Goal: Check status: Check status

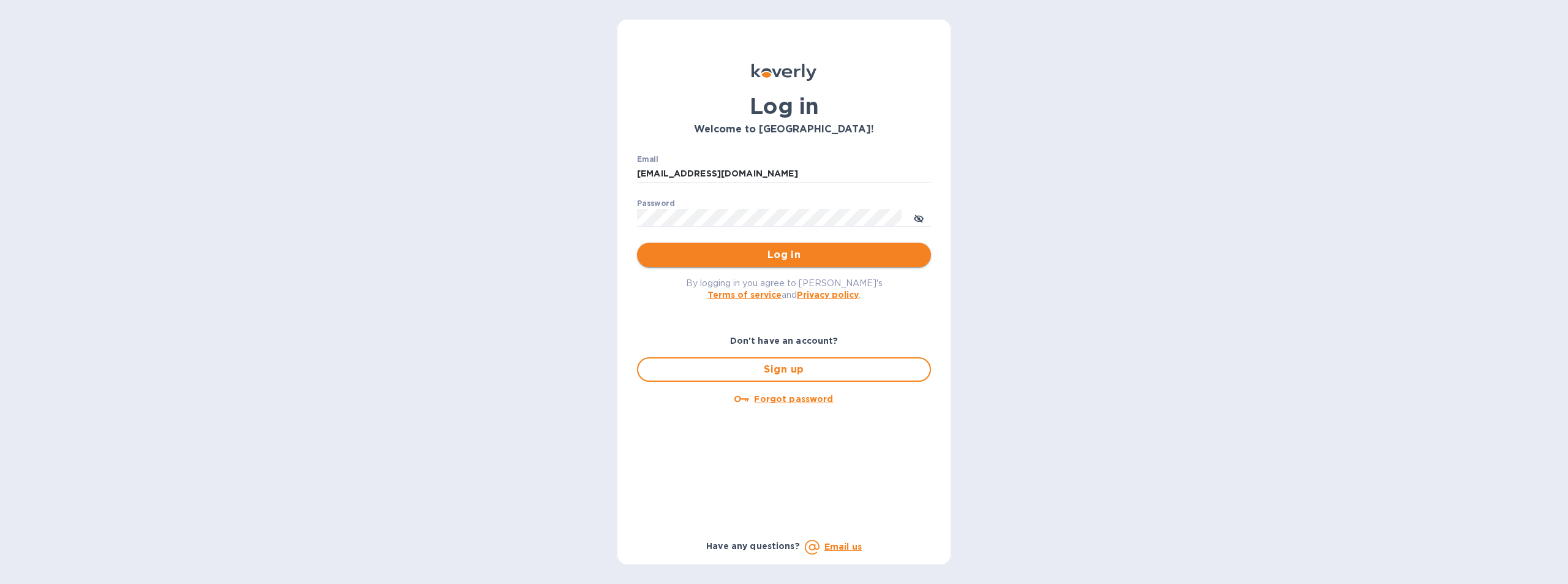
click at [766, 254] on span "Log in" at bounding box center [784, 254] width 274 height 14
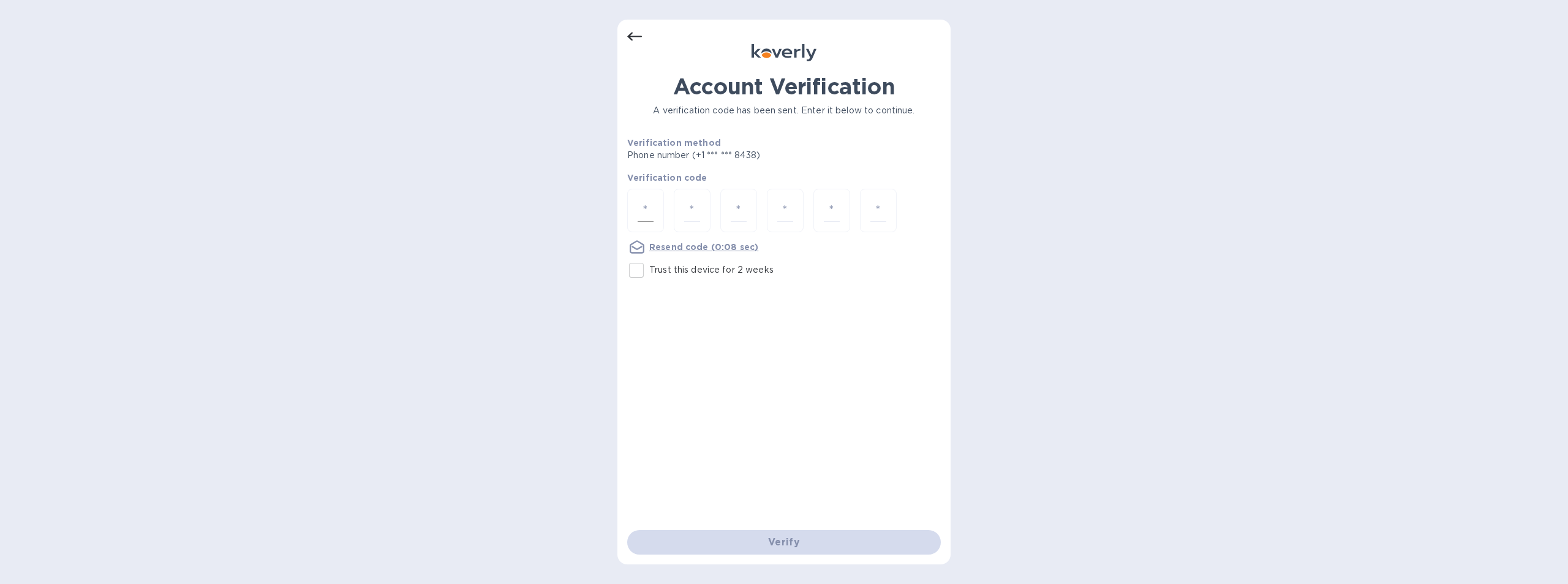
click at [646, 209] on input "number" at bounding box center [645, 209] width 15 height 22
type input "7"
type input "8"
type input "6"
type input "4"
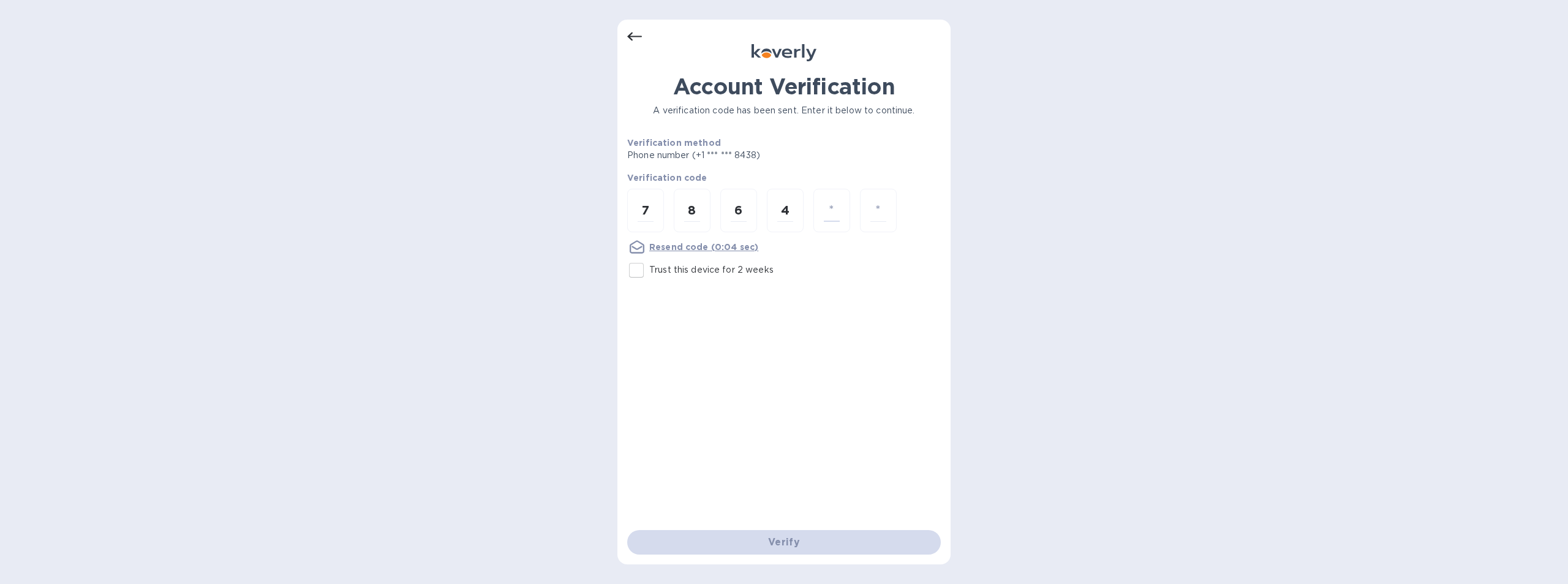
type input "6"
type input "3"
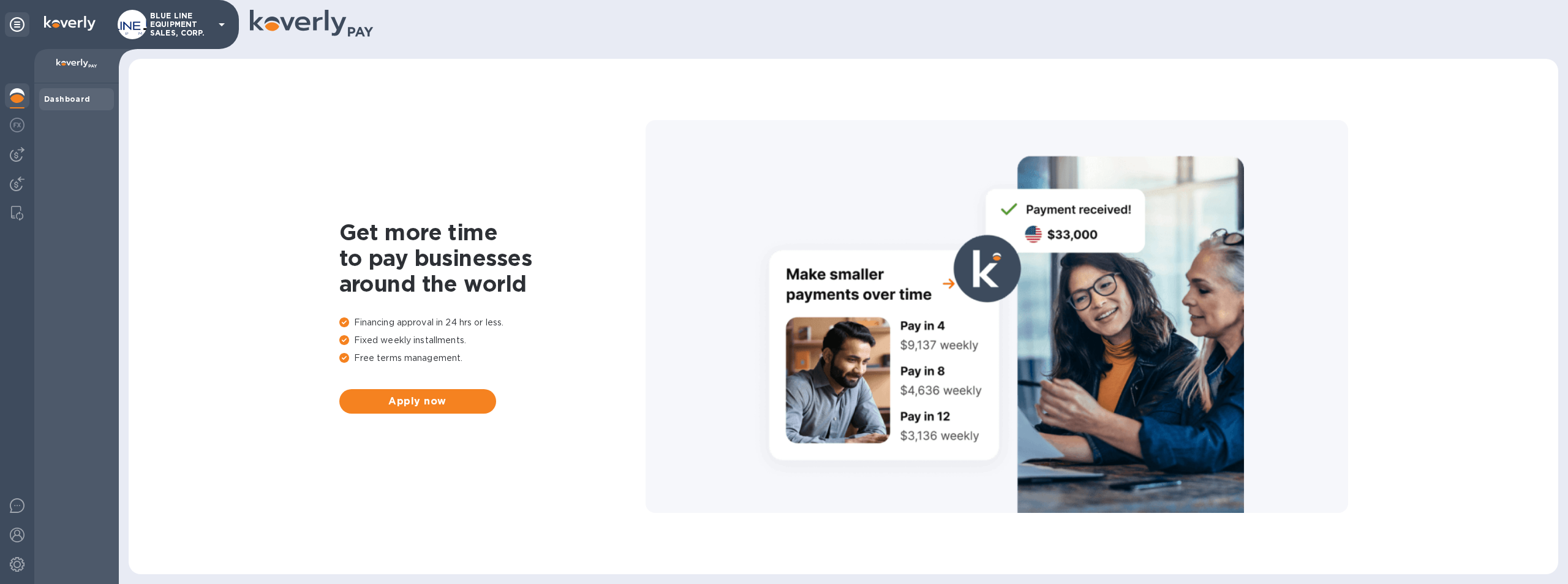
click at [185, 17] on p "BLUE LINE EQUIPMENT SALES, CORP." at bounding box center [180, 24] width 61 height 26
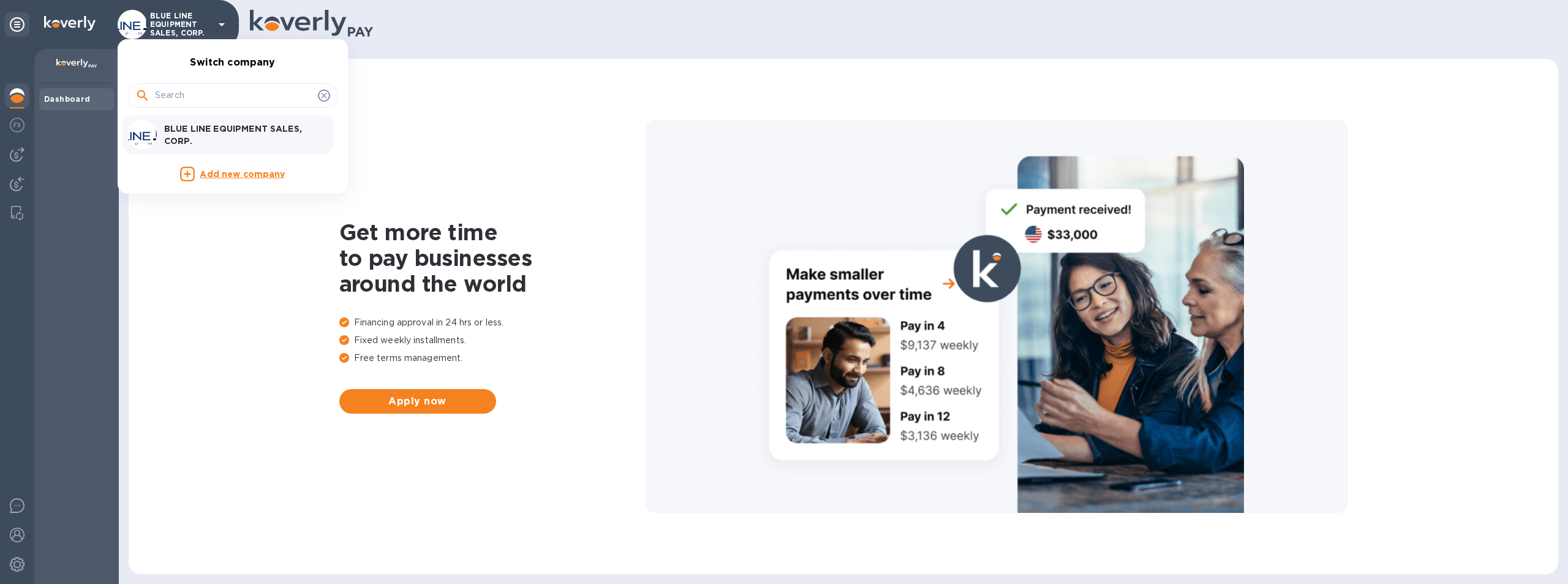
click at [229, 122] on div "BLUE LINE EQUIPMENT SALES, CORP." at bounding box center [223, 134] width 191 height 29
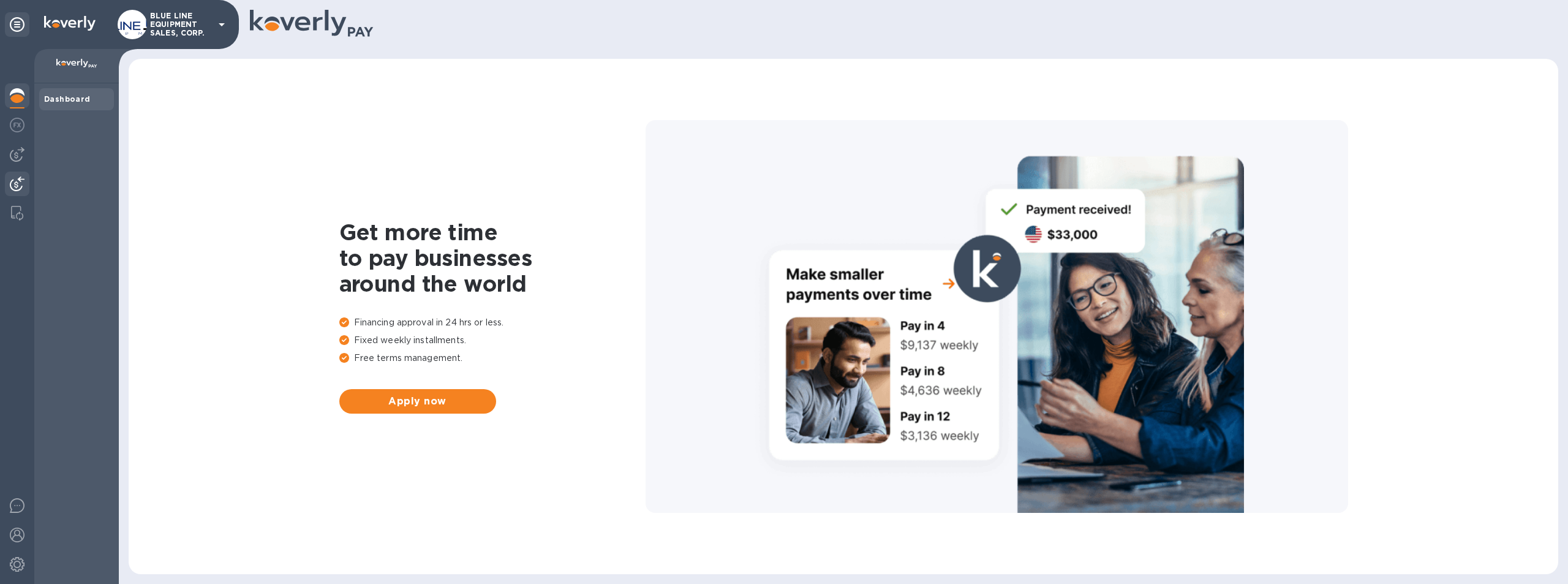
click at [14, 182] on img at bounding box center [16, 183] width 14 height 14
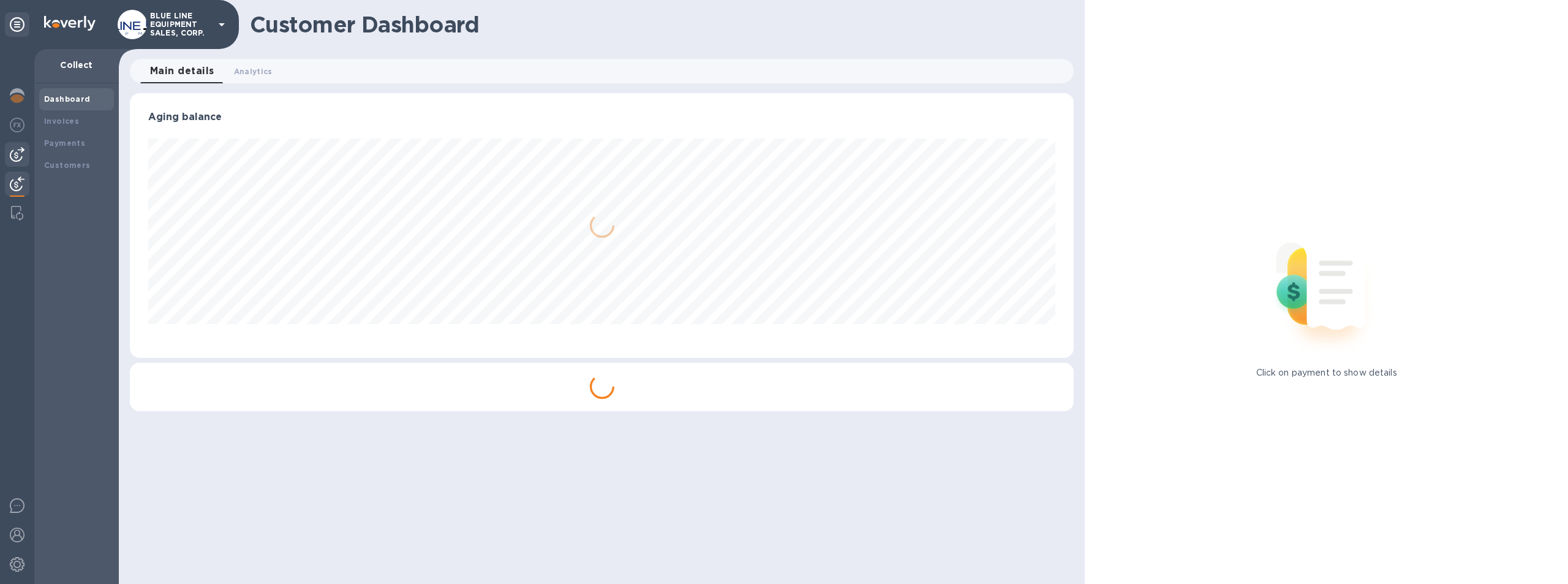
scroll to position [264, 944]
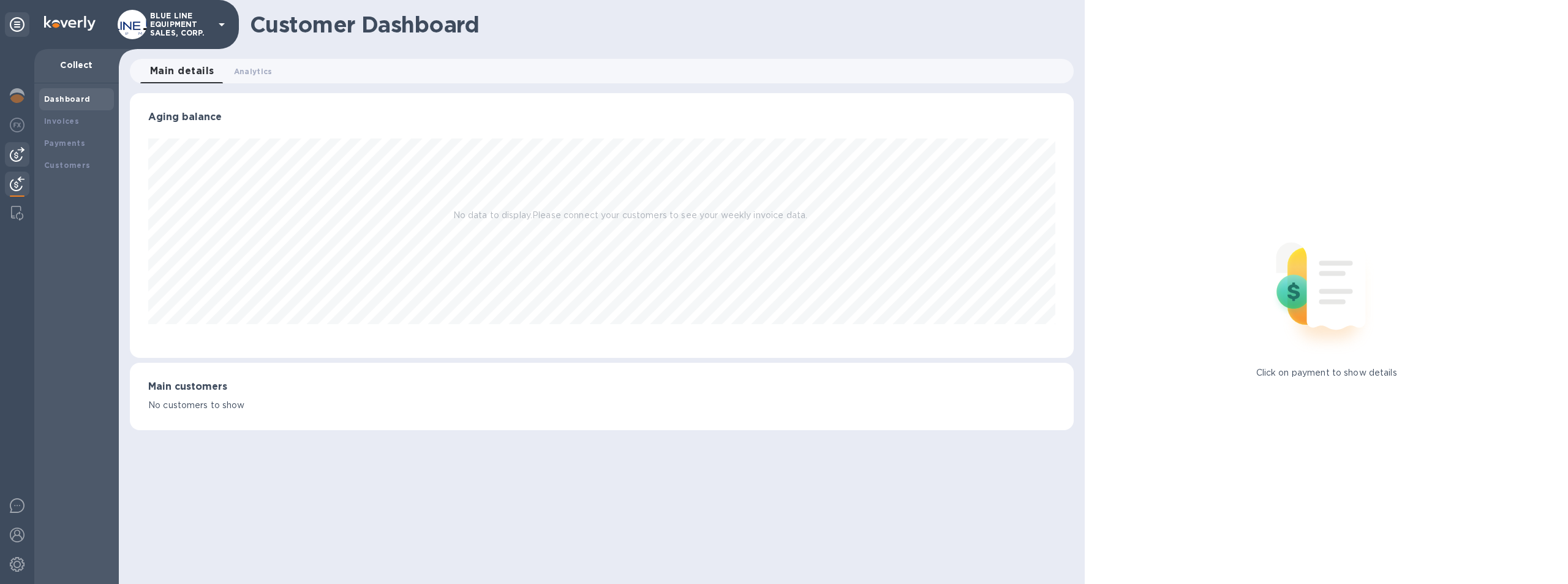
click at [20, 149] on img at bounding box center [16, 153] width 14 height 14
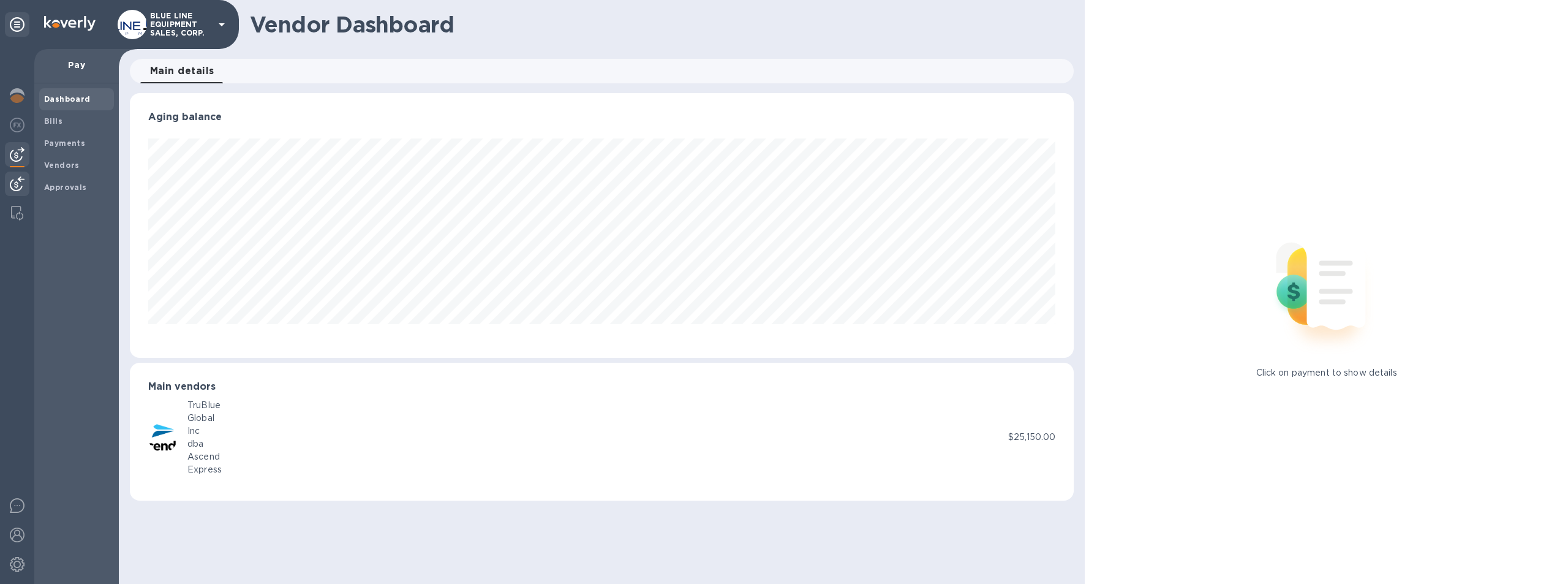
scroll to position [264, 944]
click at [14, 178] on img at bounding box center [16, 183] width 14 height 14
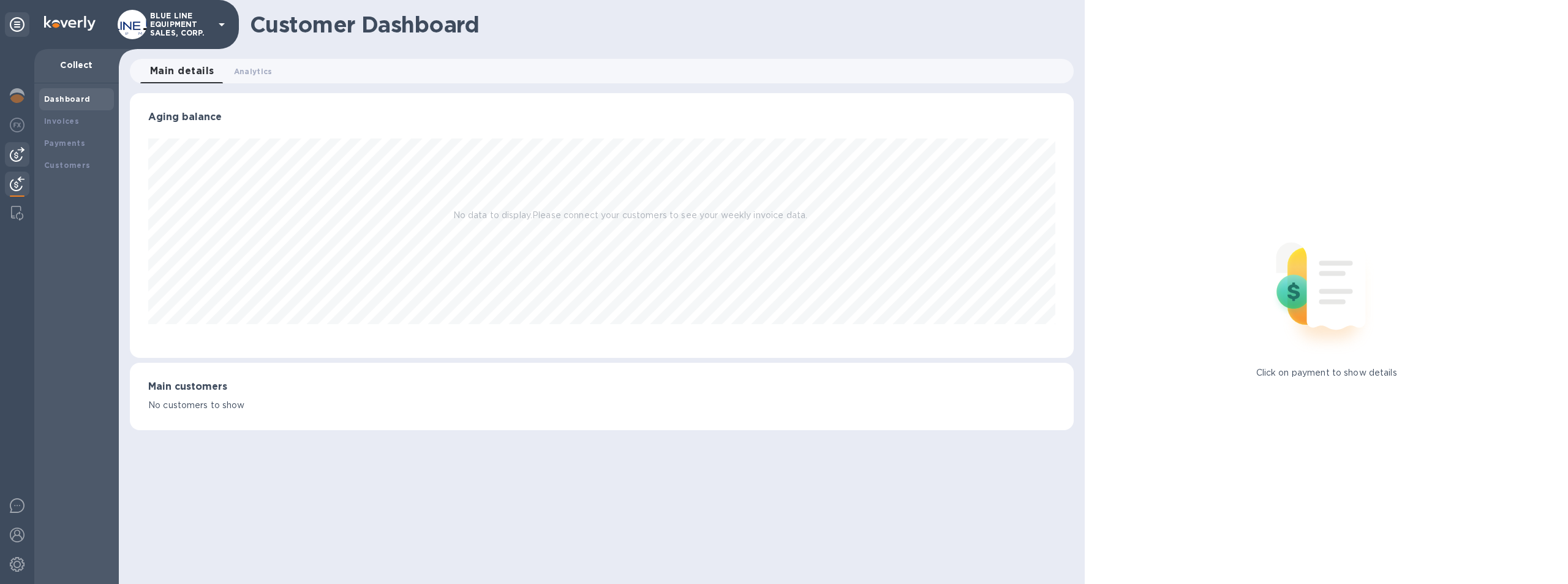
scroll to position [264, 944]
click at [19, 153] on img at bounding box center [16, 153] width 14 height 14
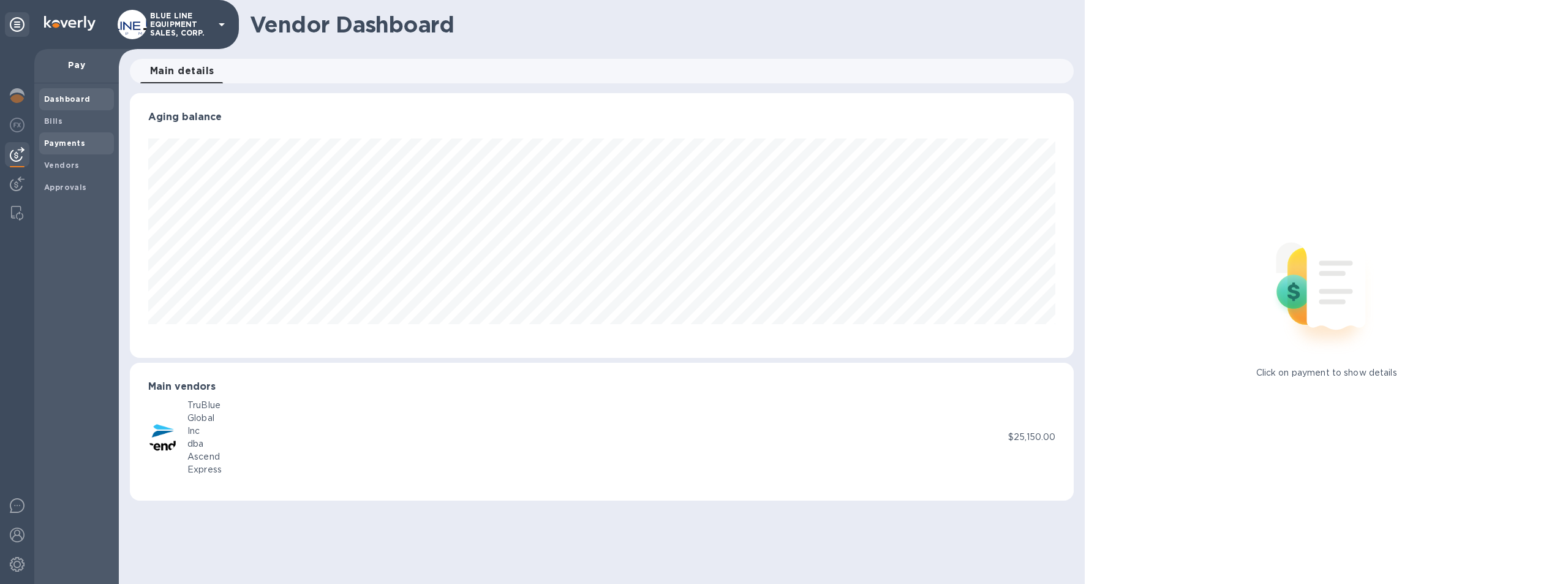
scroll to position [264, 944]
click at [63, 137] on span "Payments" at bounding box center [65, 143] width 42 height 13
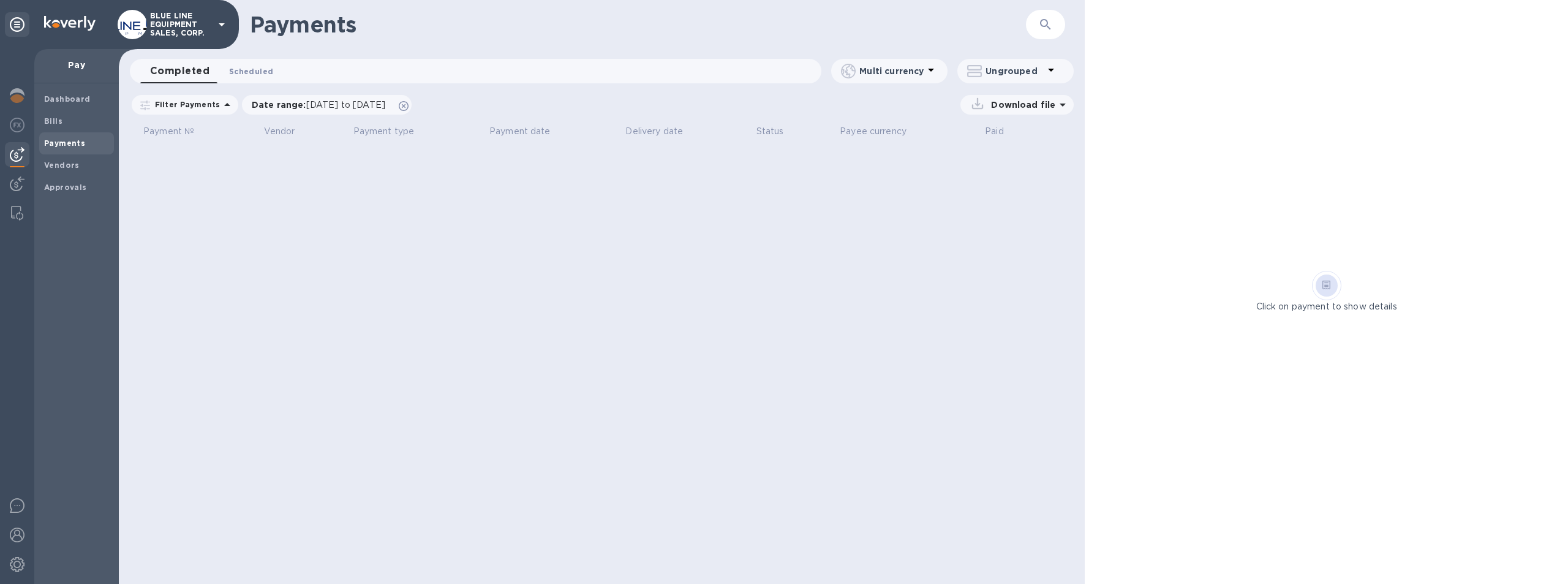
click at [245, 69] on span "Scheduled 0" at bounding box center [251, 70] width 44 height 13
click at [180, 69] on span "Completed 0" at bounding box center [173, 70] width 46 height 13
click at [14, 181] on img at bounding box center [16, 183] width 14 height 14
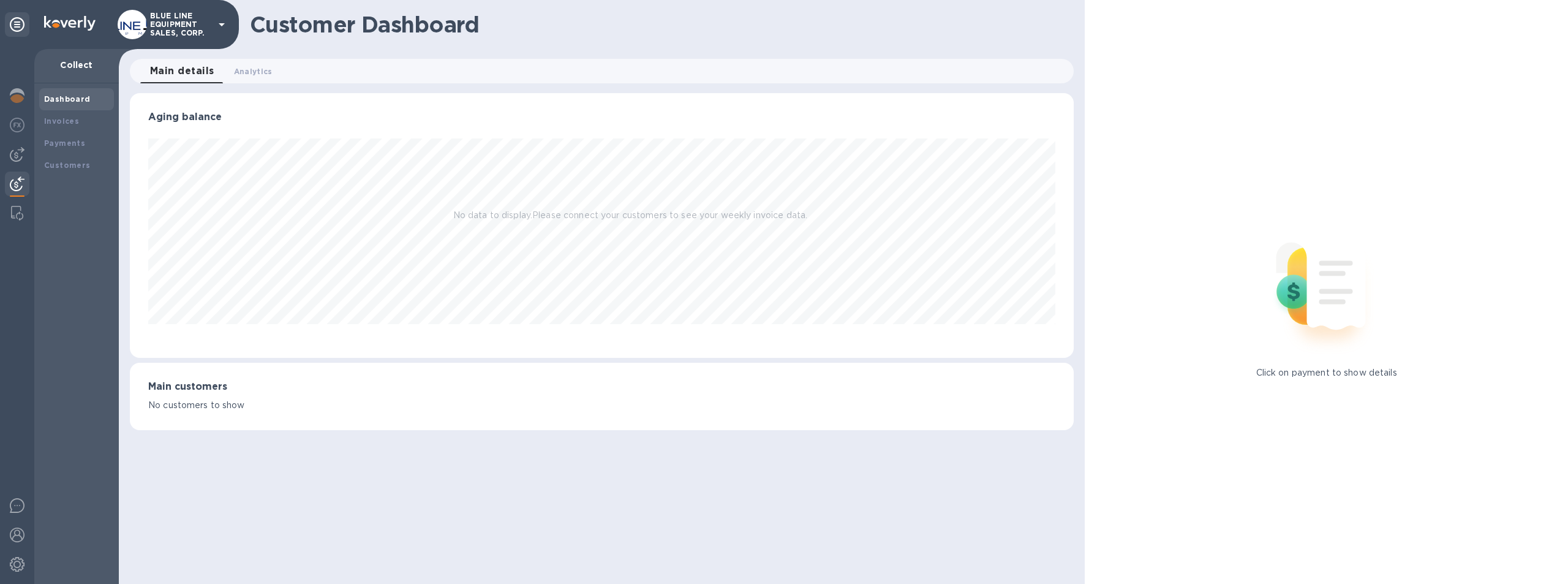
scroll to position [264, 944]
click at [61, 141] on b "Payments" at bounding box center [65, 143] width 42 height 10
